Goal: Check status: Check status

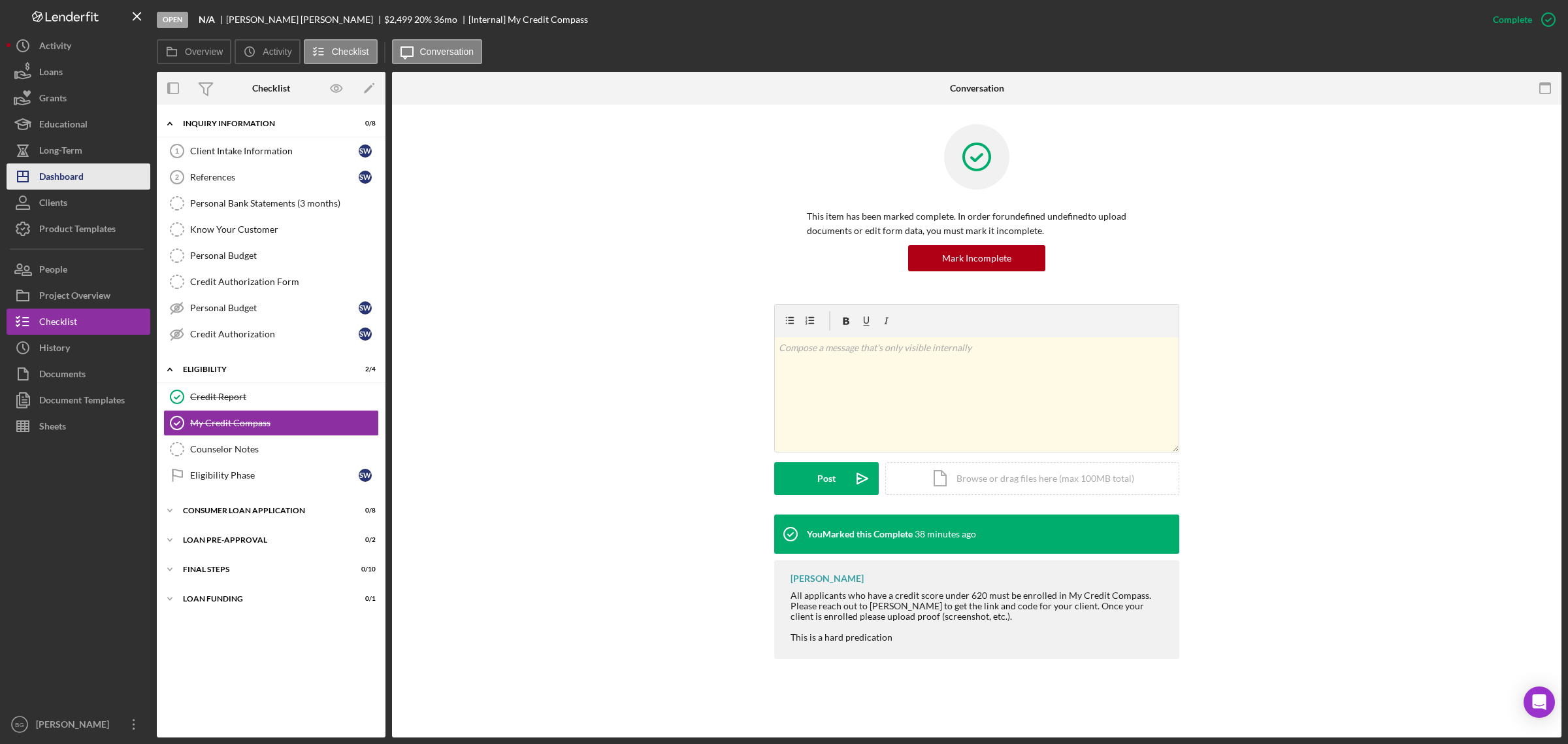
click at [43, 176] on div "Dashboard" at bounding box center [61, 178] width 44 height 29
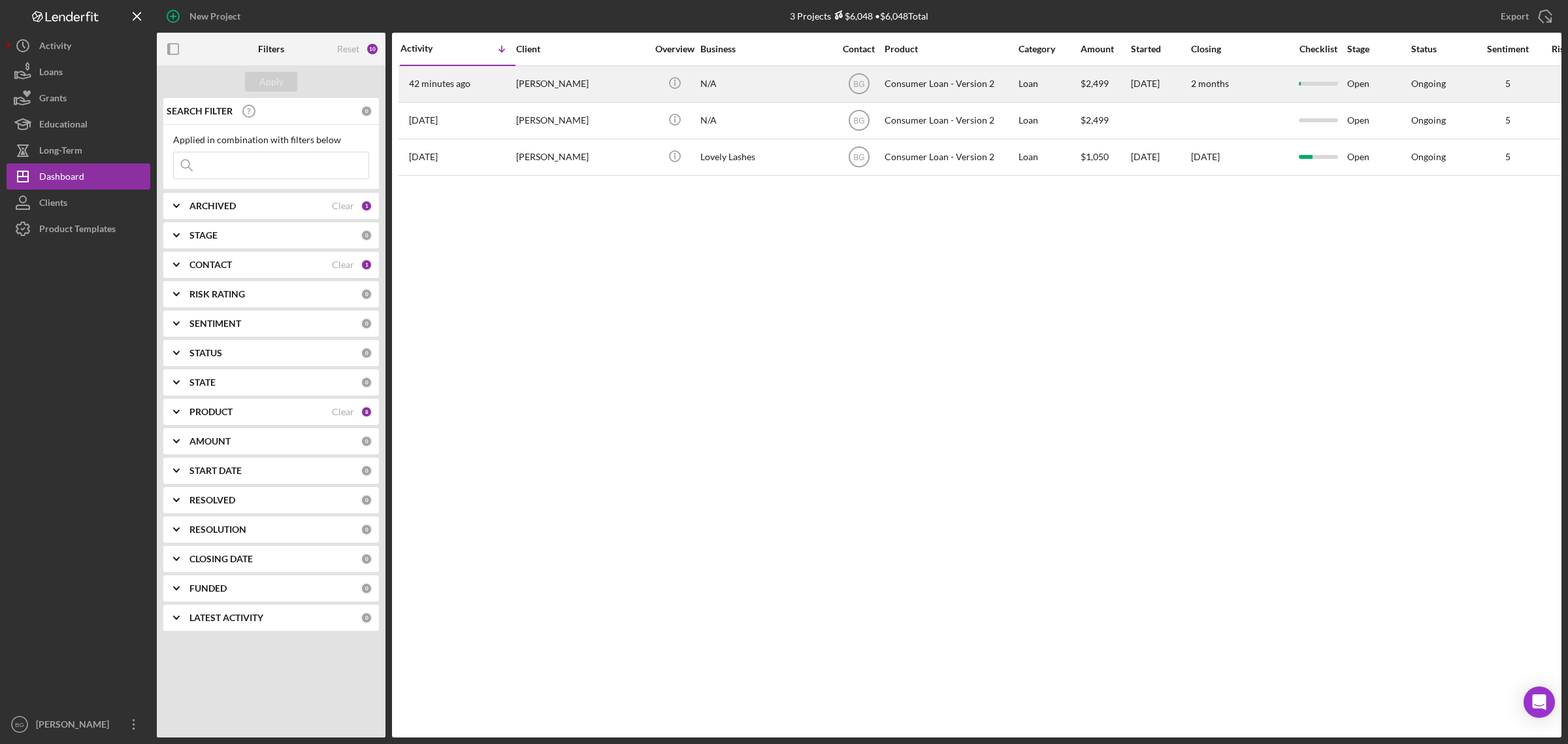
click at [599, 76] on div "[PERSON_NAME]" at bounding box center [581, 84] width 131 height 35
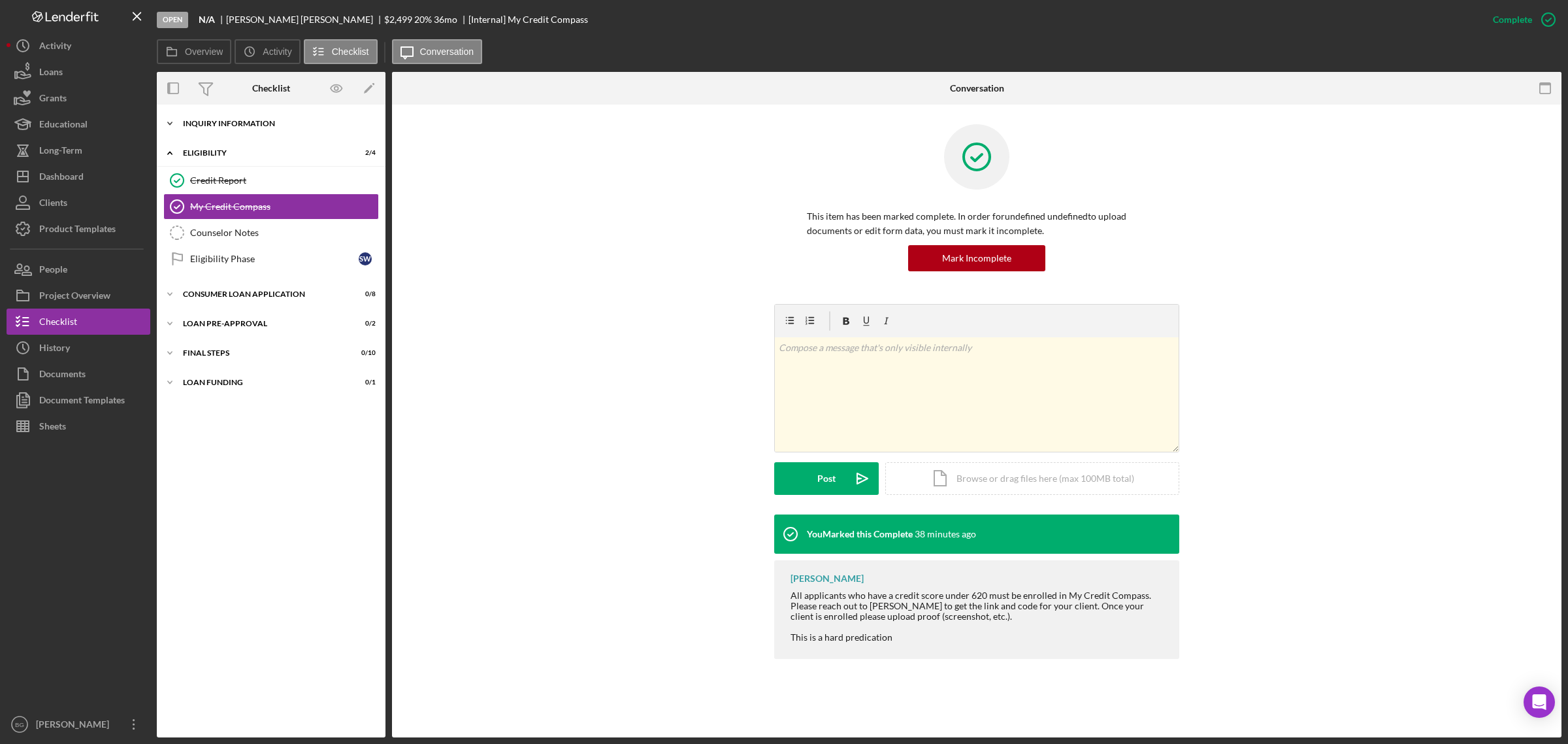
click at [255, 128] on div "Icon/Expander Inquiry Information 0 / 8" at bounding box center [270, 123] width 229 height 26
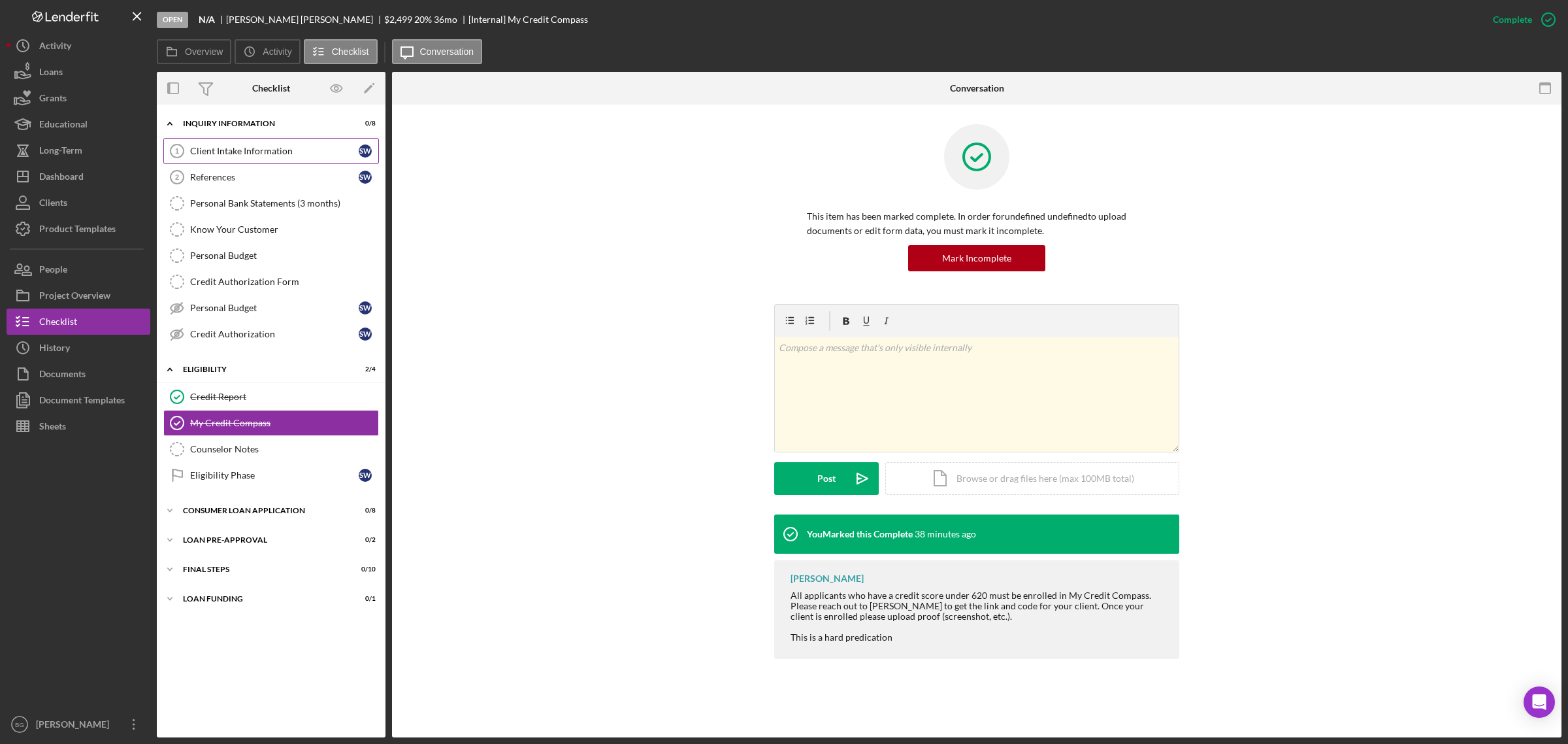
click at [258, 139] on link "Client Intake Information 1 Client Intake Information S W" at bounding box center [271, 150] width 215 height 26
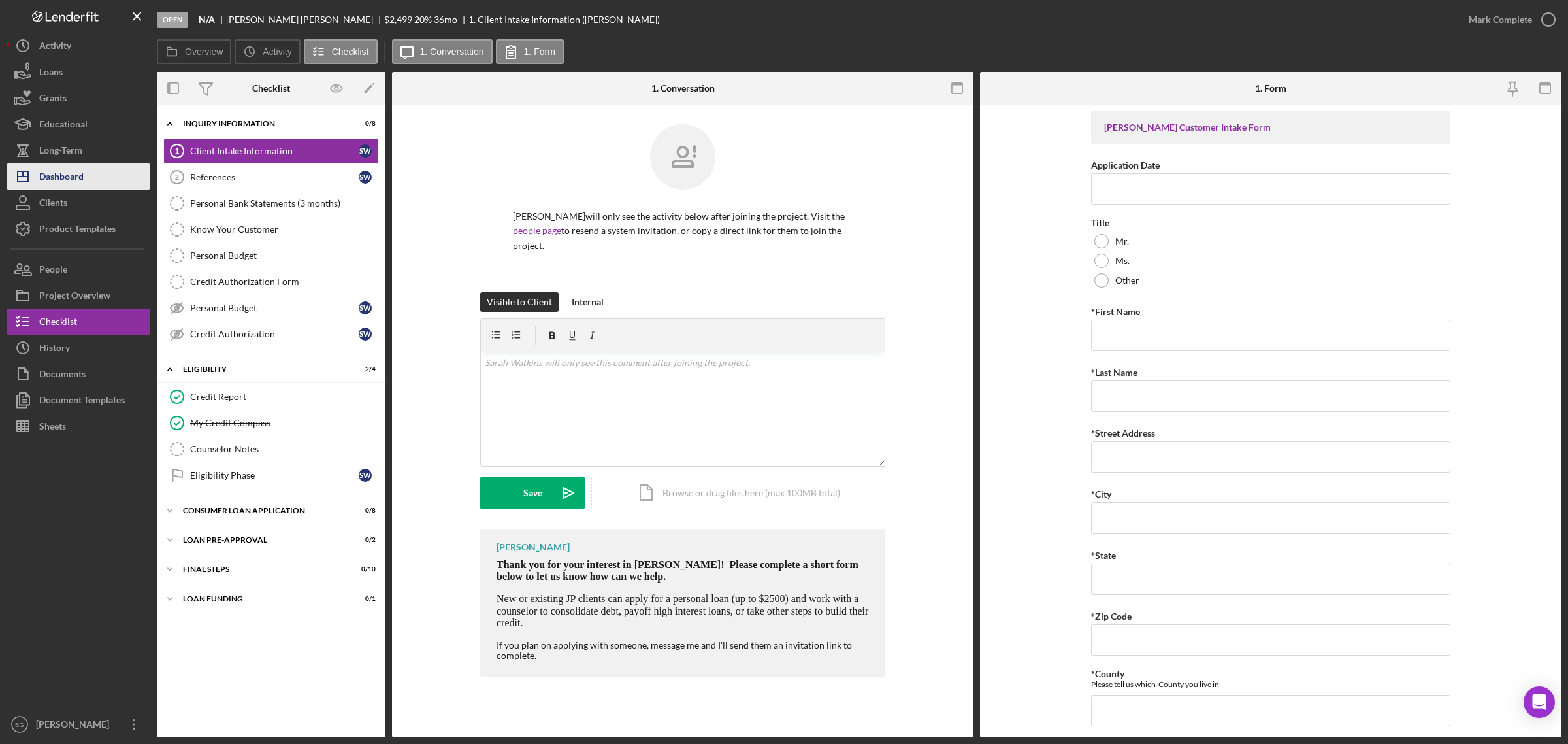
click at [74, 171] on div "Dashboard" at bounding box center [61, 178] width 44 height 29
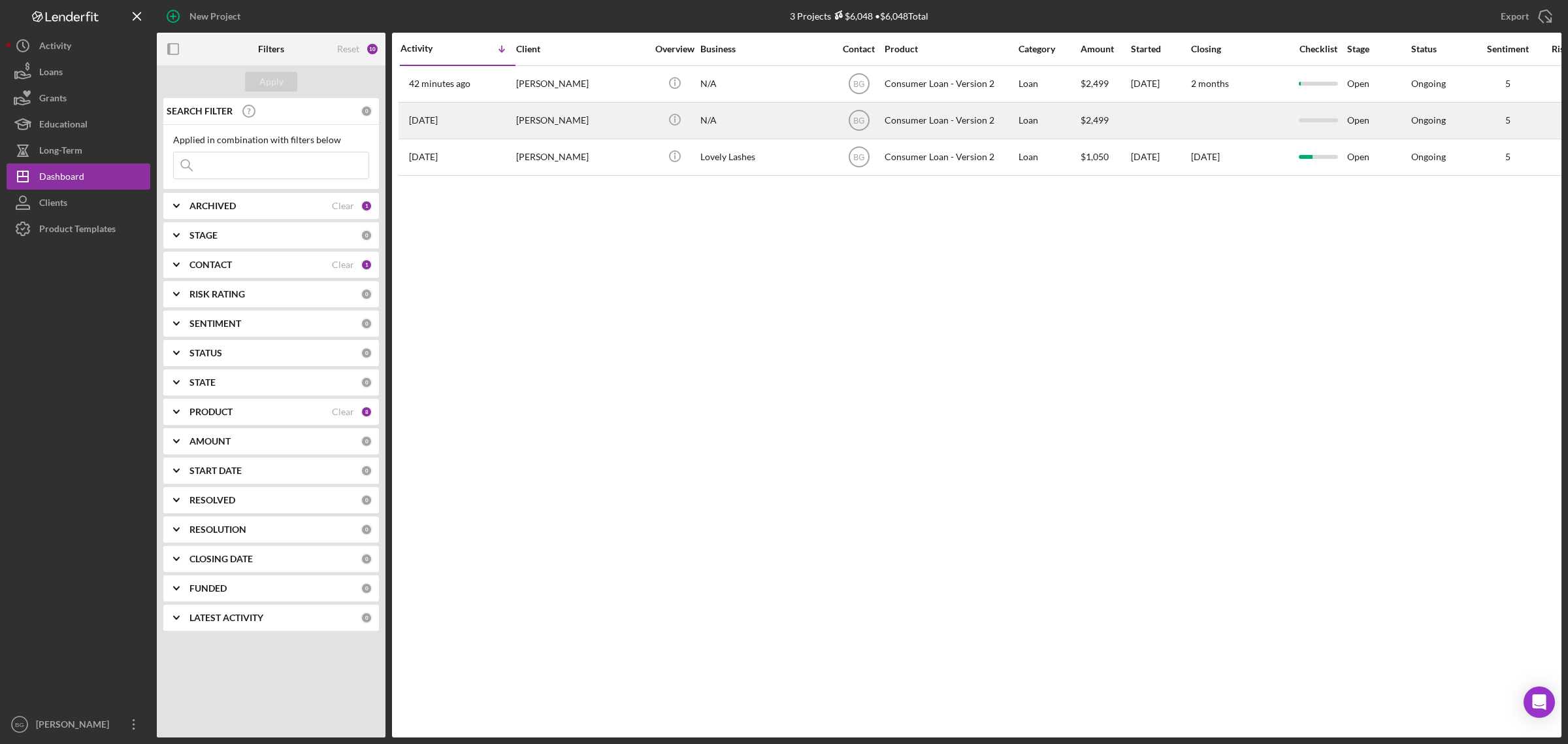
click at [541, 125] on div "[PERSON_NAME]" at bounding box center [581, 120] width 131 height 35
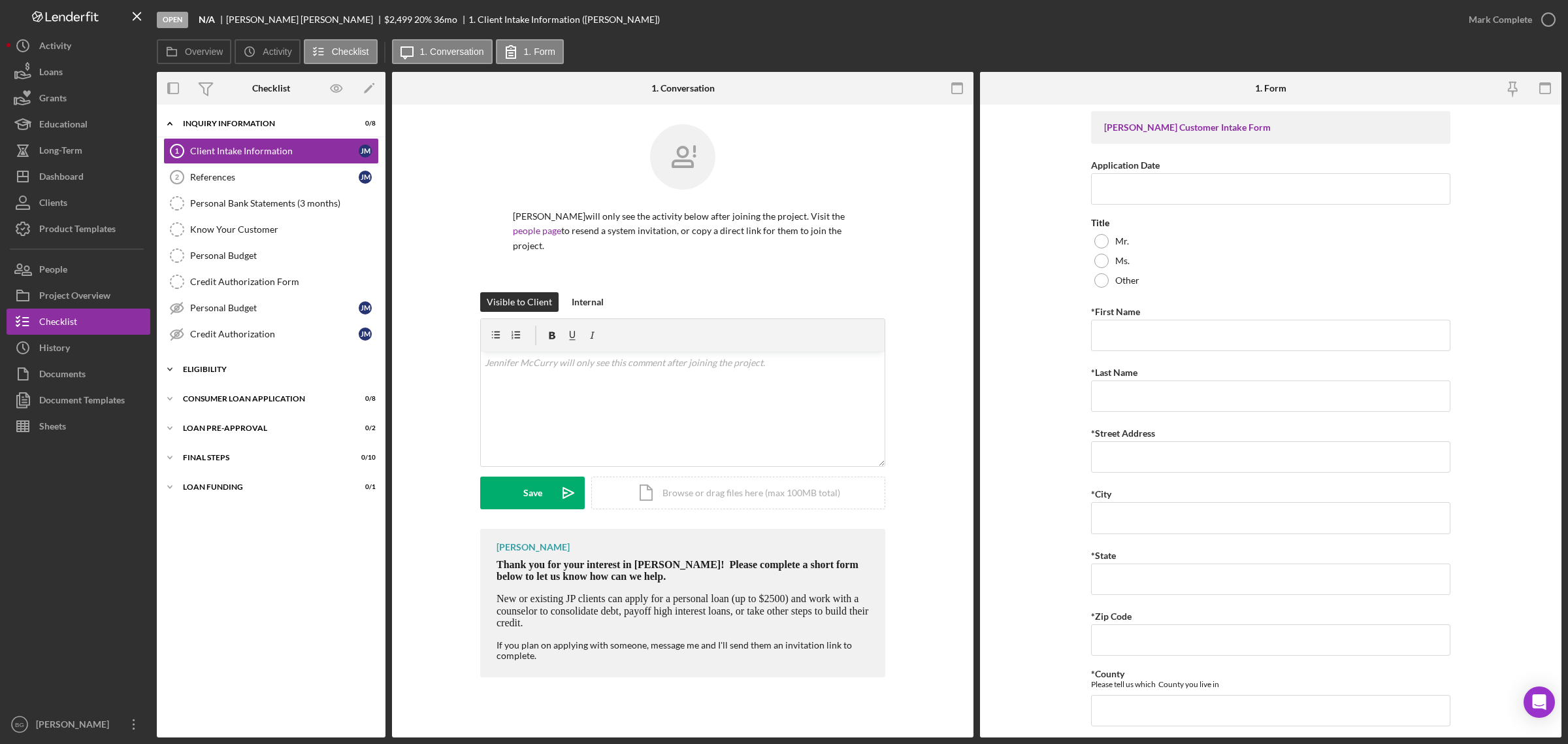
click at [247, 365] on div "Icon/Expander Eligibility 0 / 4" at bounding box center [270, 368] width 229 height 26
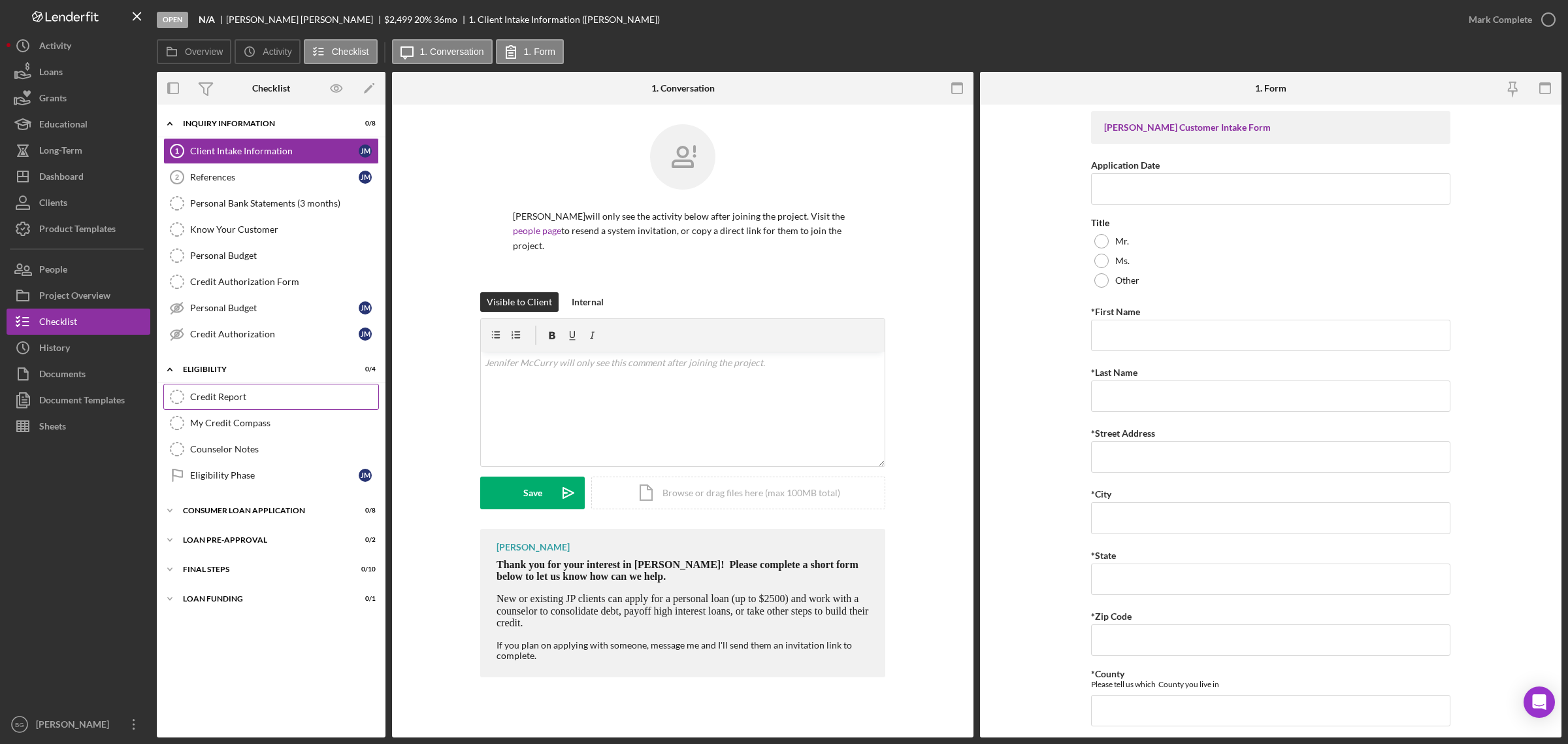
click at [242, 396] on div "Credit Report" at bounding box center [285, 397] width 189 height 11
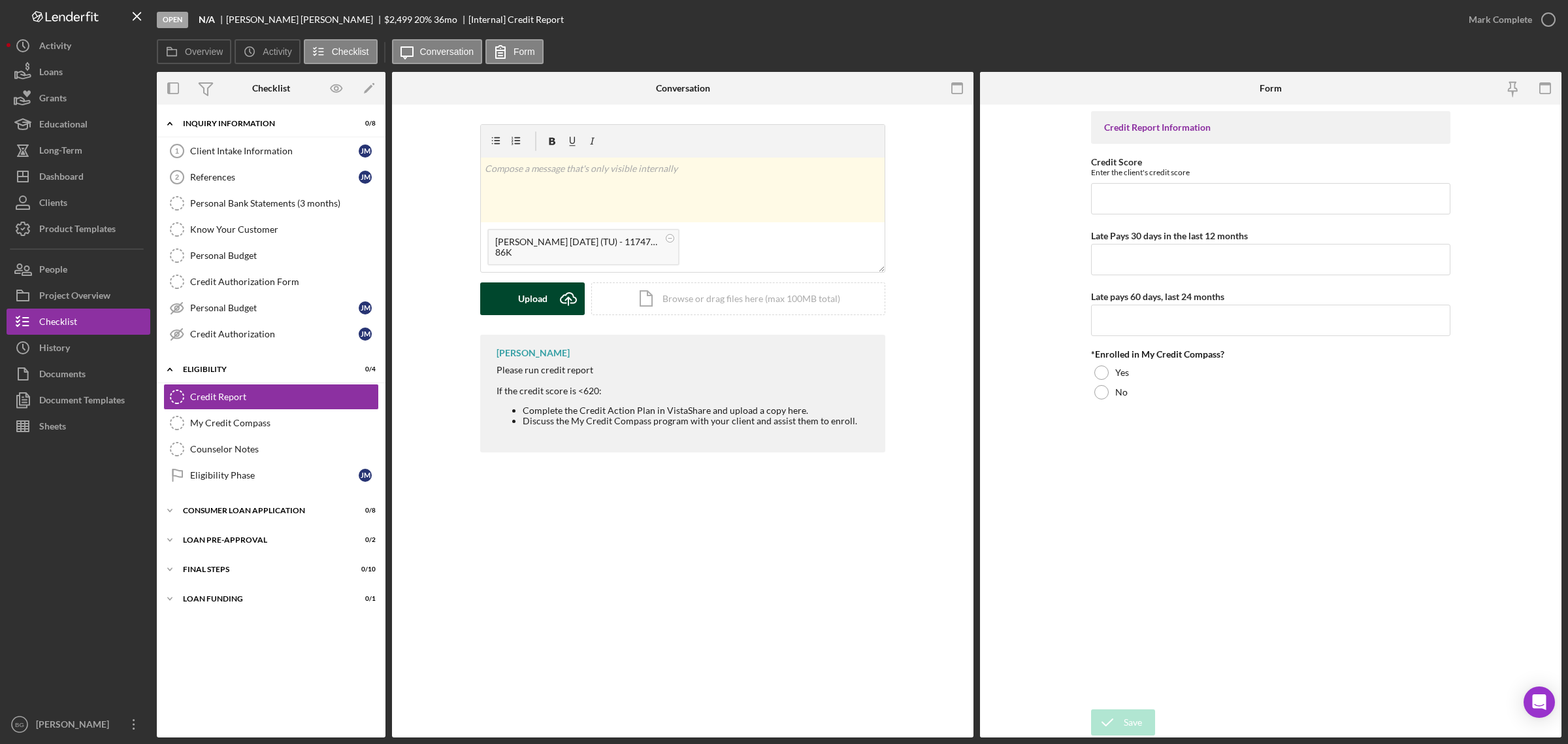
click at [515, 299] on button "Upload Icon/Upload" at bounding box center [533, 298] width 105 height 33
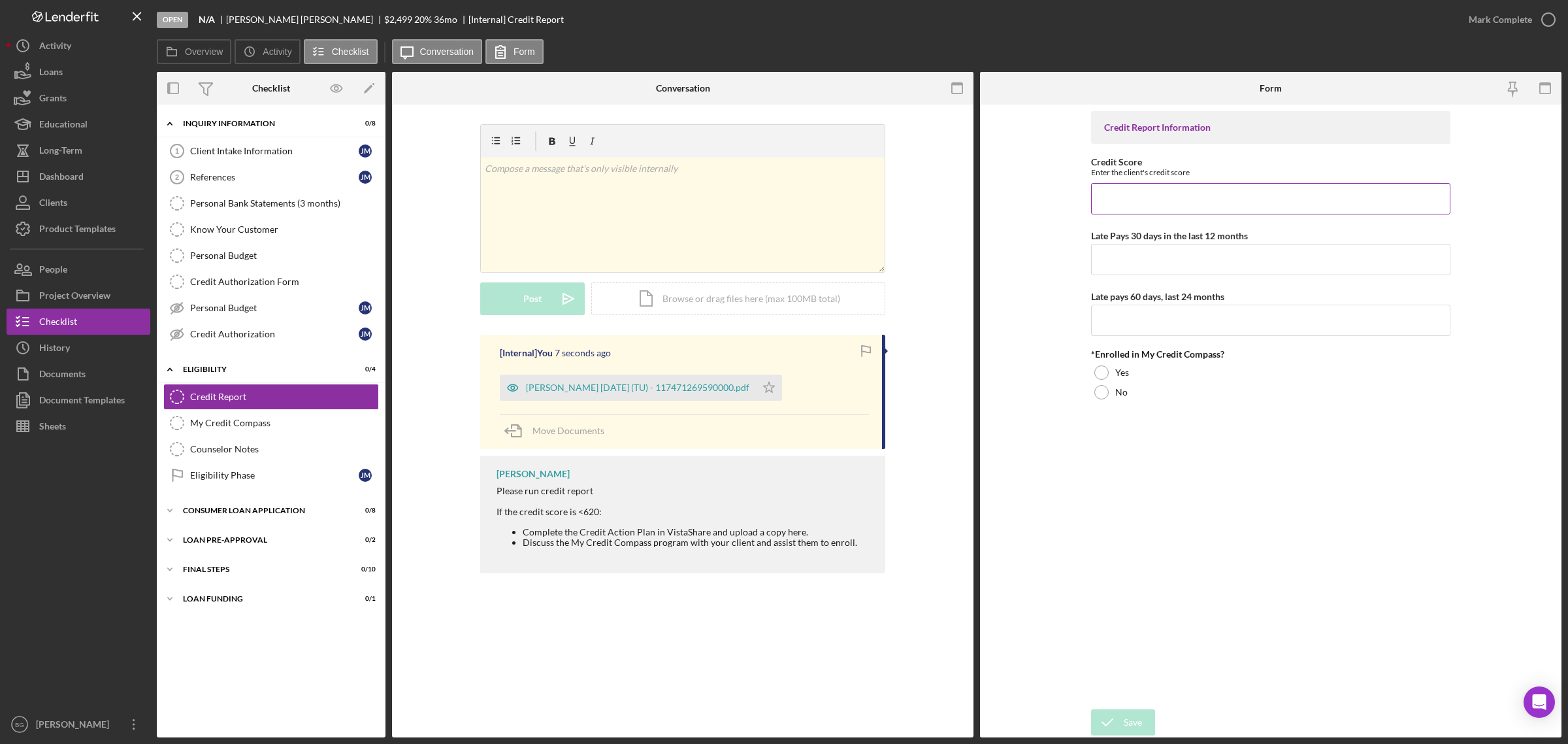
click at [1168, 200] on input "Credit Score" at bounding box center [1271, 198] width 359 height 31
type input "0"
type input "673"
type input "0"
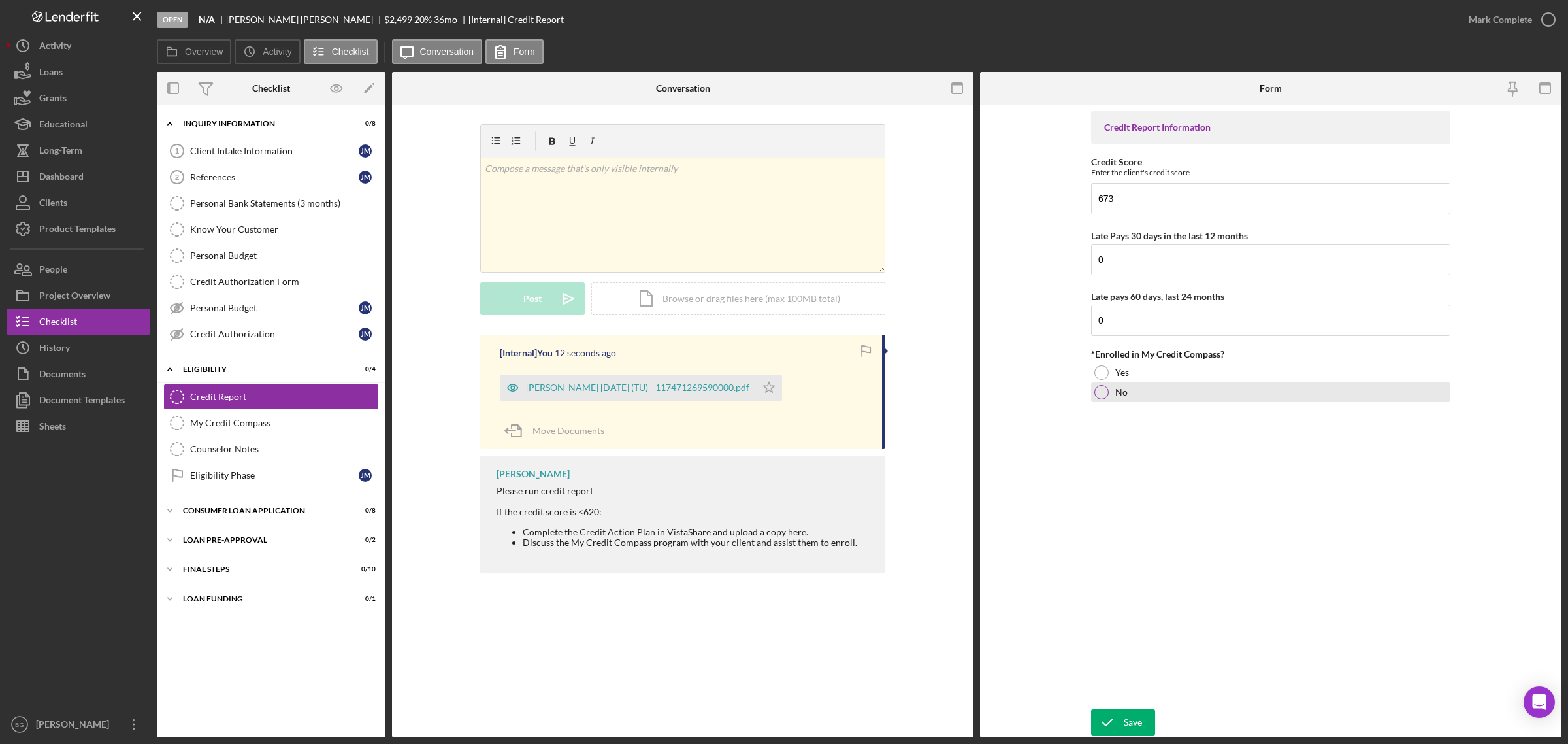
click at [1100, 398] on div at bounding box center [1102, 392] width 14 height 14
click at [1122, 726] on icon "submit" at bounding box center [1107, 722] width 33 height 33
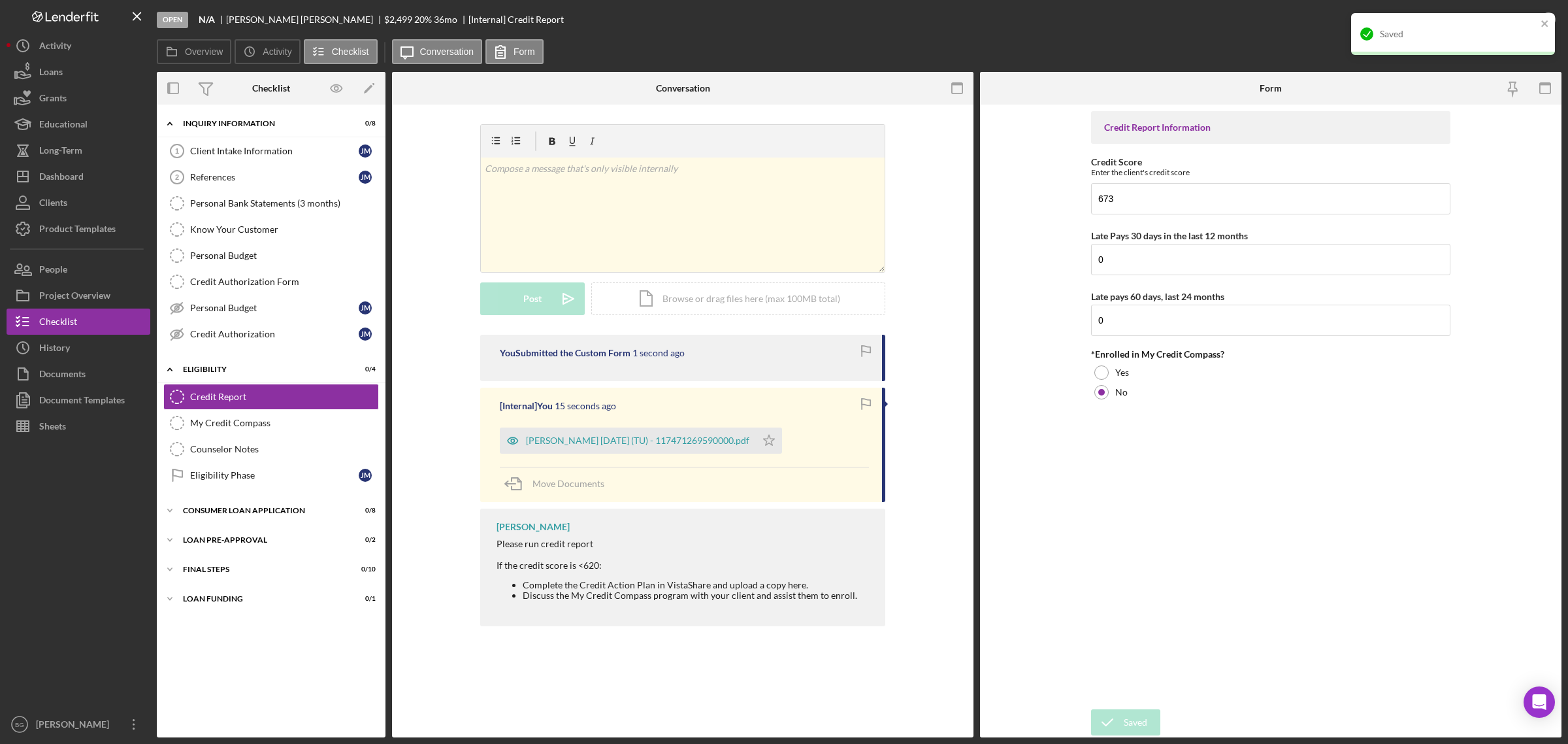
click at [1418, 41] on div "Saved" at bounding box center [1448, 34] width 184 height 21
click at [1482, 25] on div "Mark Complete" at bounding box center [1500, 19] width 63 height 26
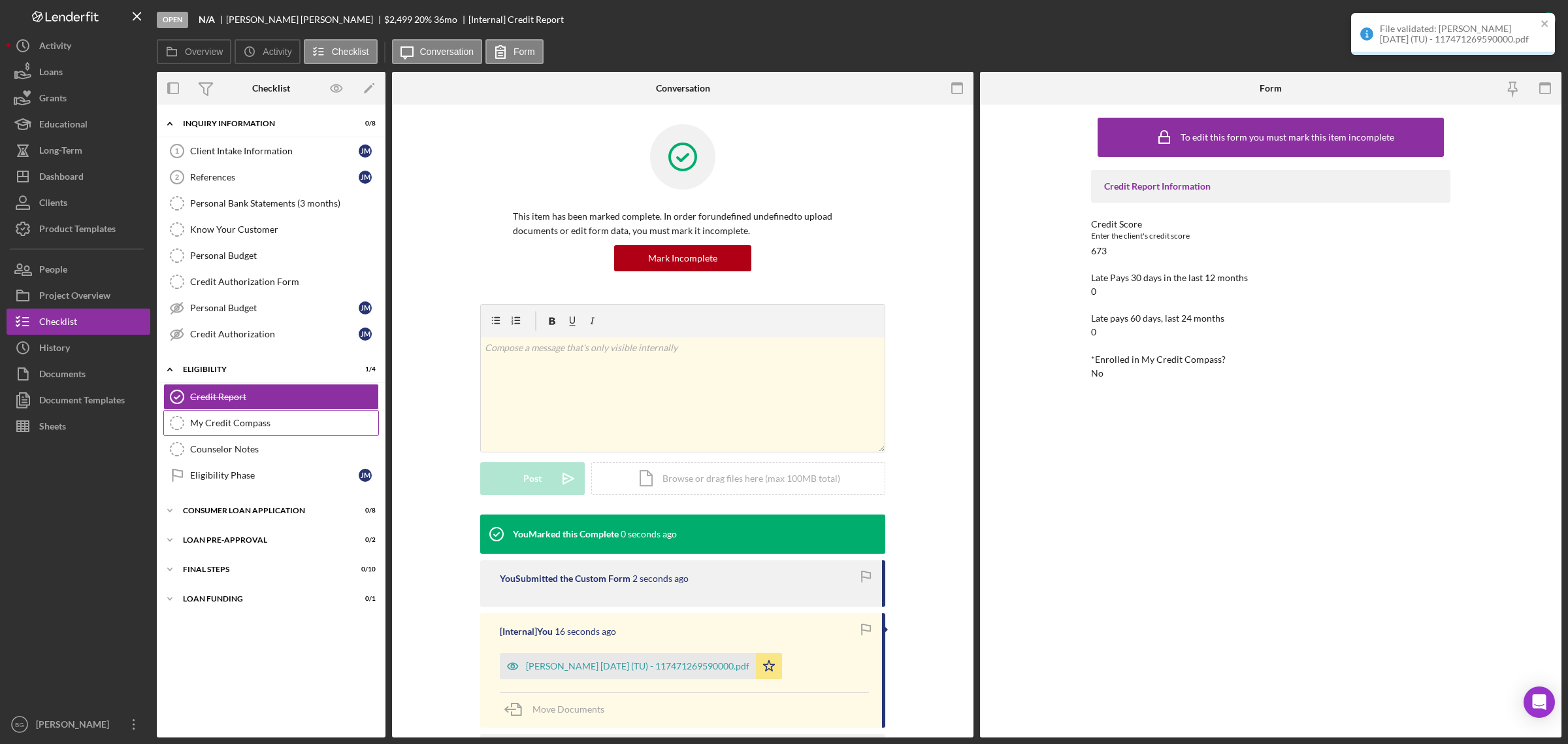
click at [275, 428] on div "My Credit Compass" at bounding box center [285, 423] width 189 height 11
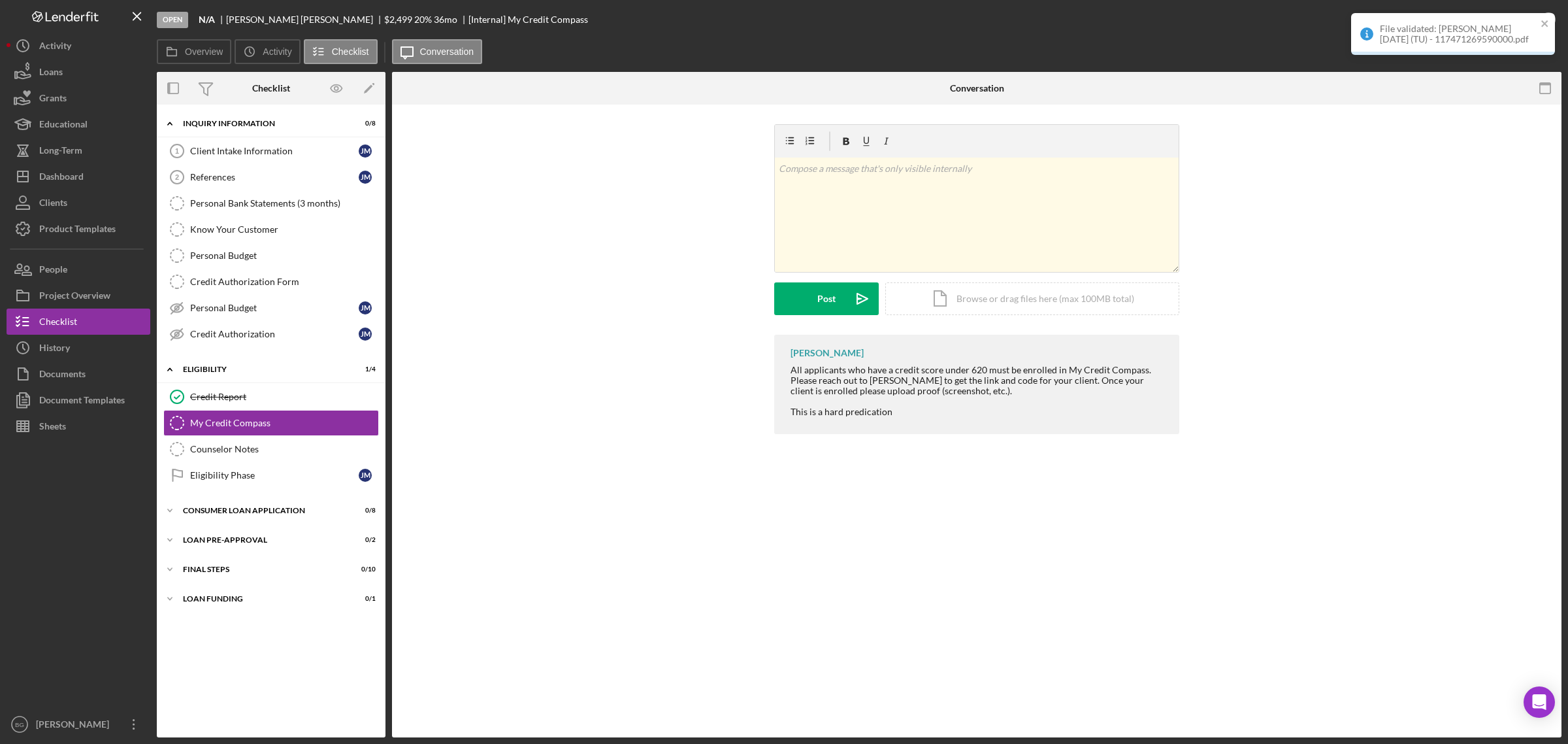
click at [1396, 30] on div "File validated: [PERSON_NAME] [DATE] (TU) - 117471269590000.pdf" at bounding box center [1459, 34] width 157 height 21
click at [1472, 20] on div "Mark Complete" at bounding box center [1500, 19] width 63 height 26
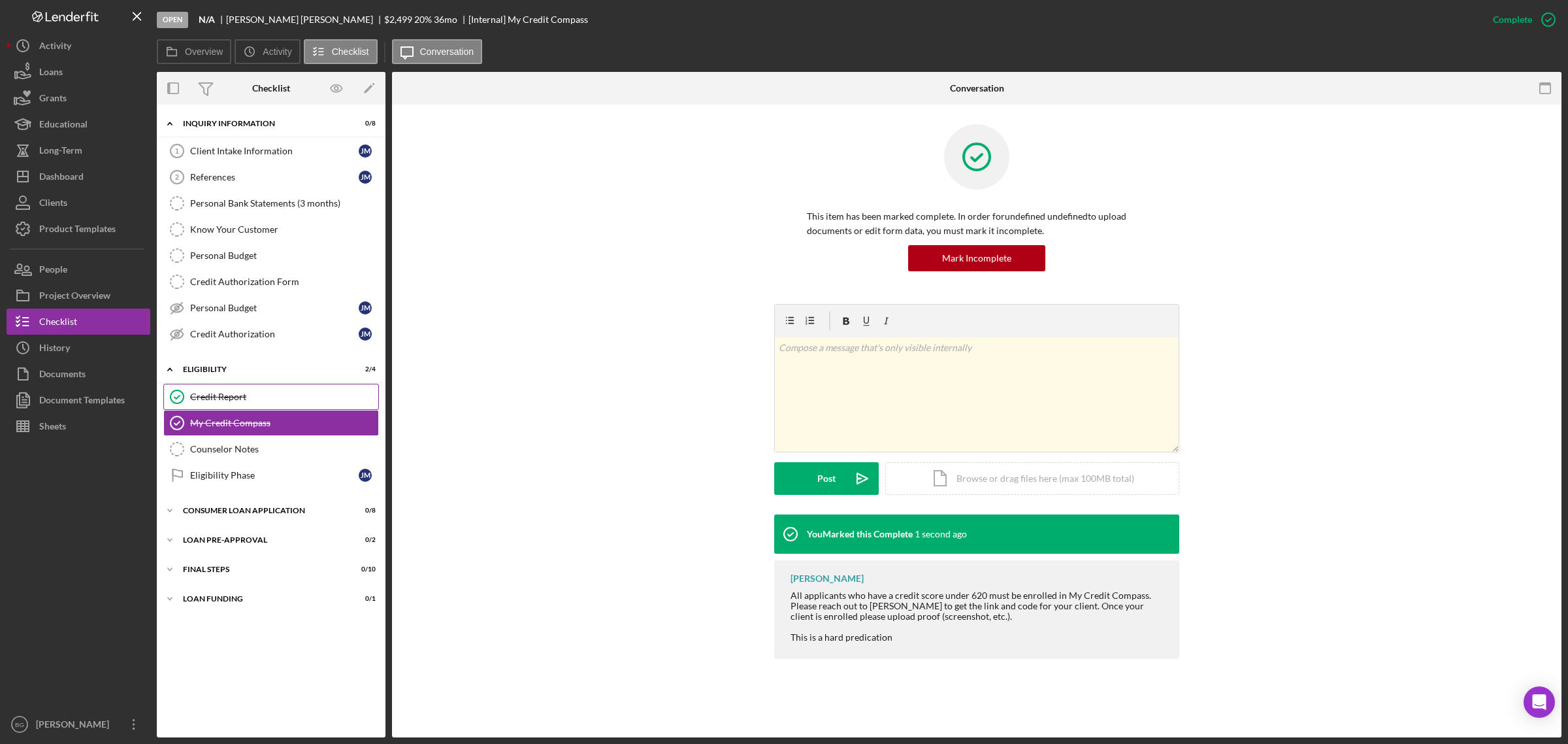
click at [282, 402] on div "Credit Report" at bounding box center [285, 397] width 189 height 11
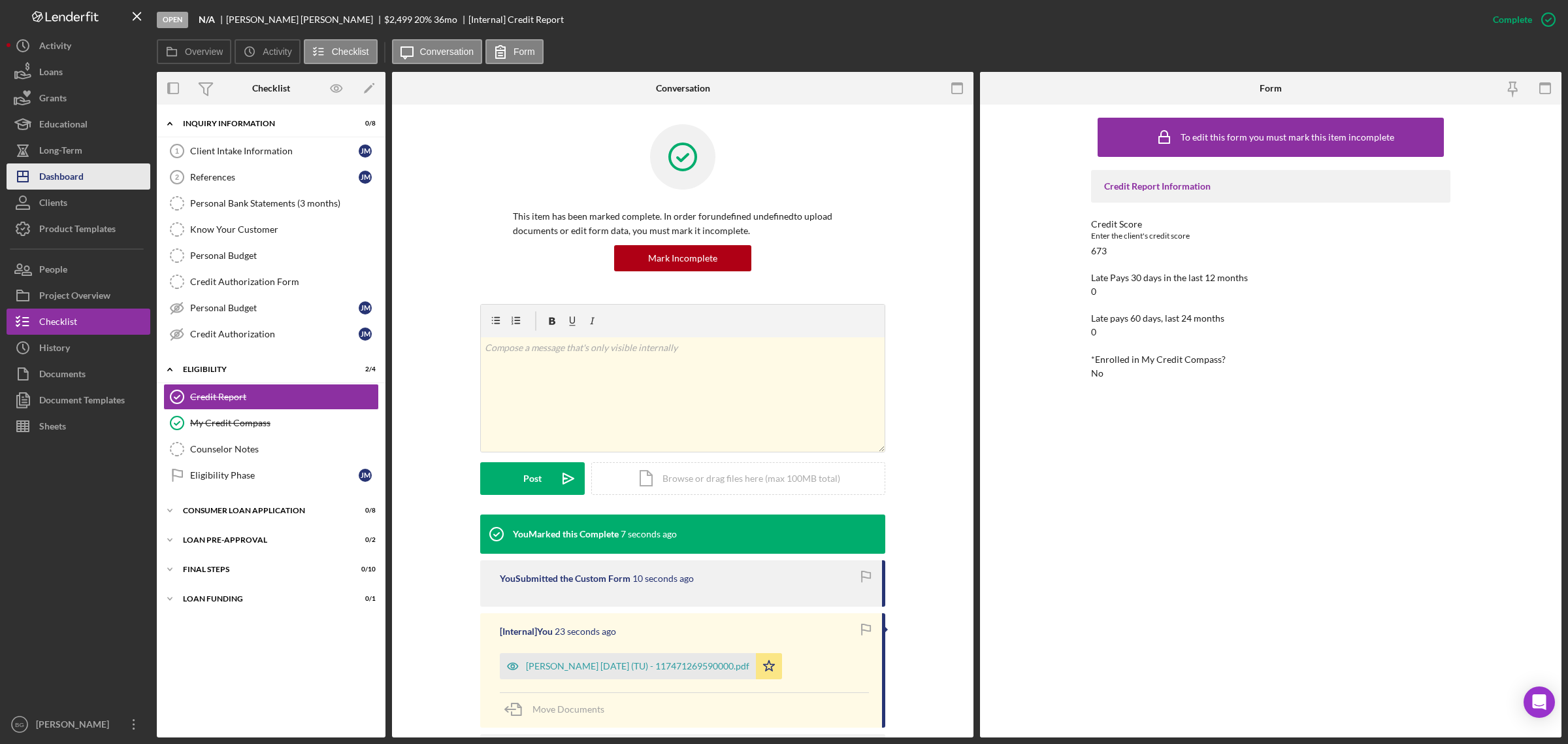
click at [53, 169] on div "Dashboard" at bounding box center [61, 178] width 44 height 29
